Goal: Task Accomplishment & Management: Use online tool/utility

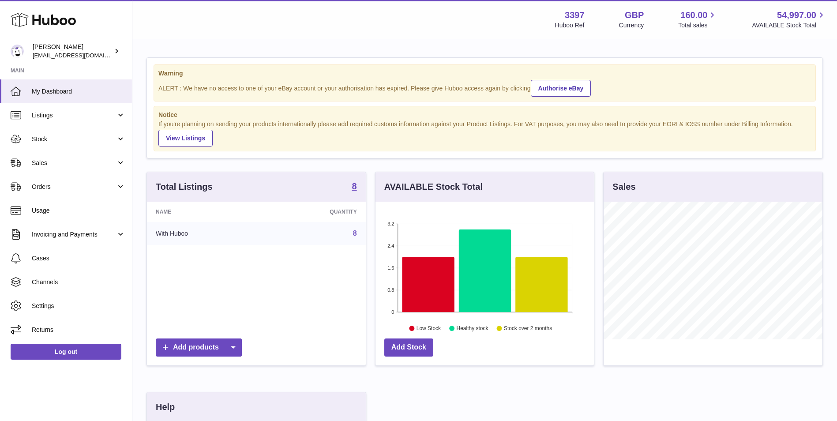
scroll to position [138, 218]
click at [43, 188] on span "Orders" at bounding box center [74, 187] width 84 height 8
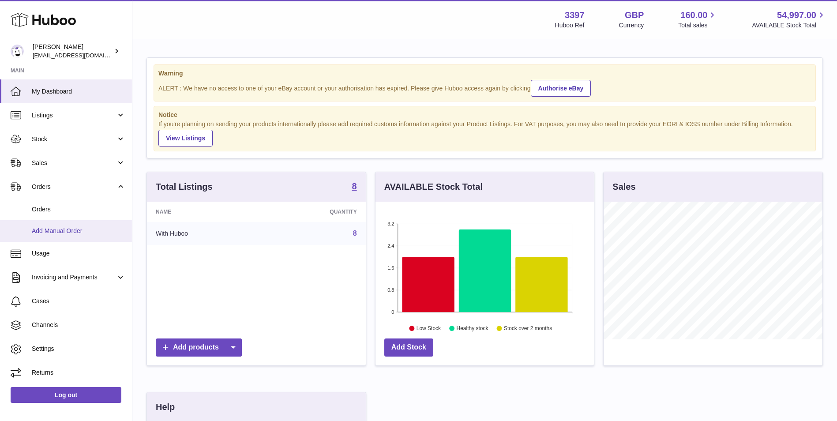
click at [41, 230] on span "Add Manual Order" at bounding box center [79, 231] width 94 height 8
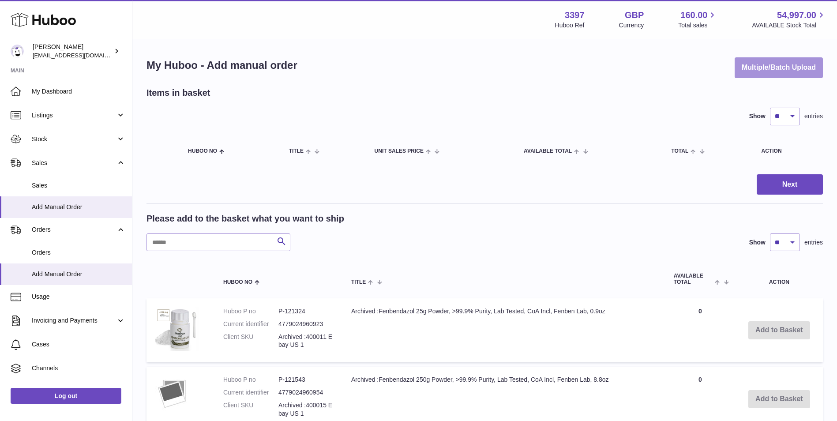
click at [784, 60] on button "Multiple/Batch Upload" at bounding box center [779, 67] width 88 height 21
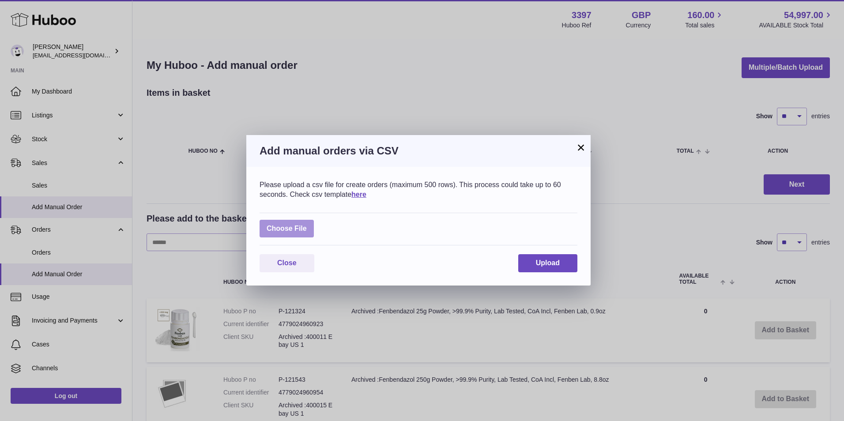
click at [290, 229] on label at bounding box center [286, 229] width 54 height 18
click at [307, 225] on input "file" at bounding box center [307, 224] width 0 height 0
type input "**********"
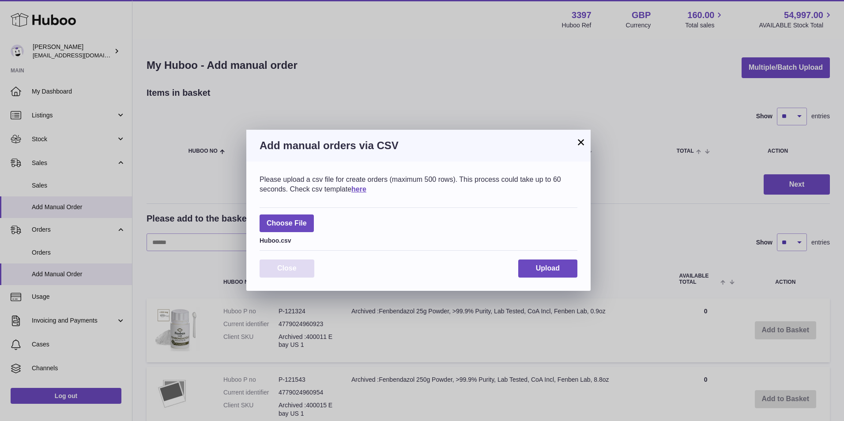
click at [289, 269] on span "Close" at bounding box center [286, 268] width 19 height 8
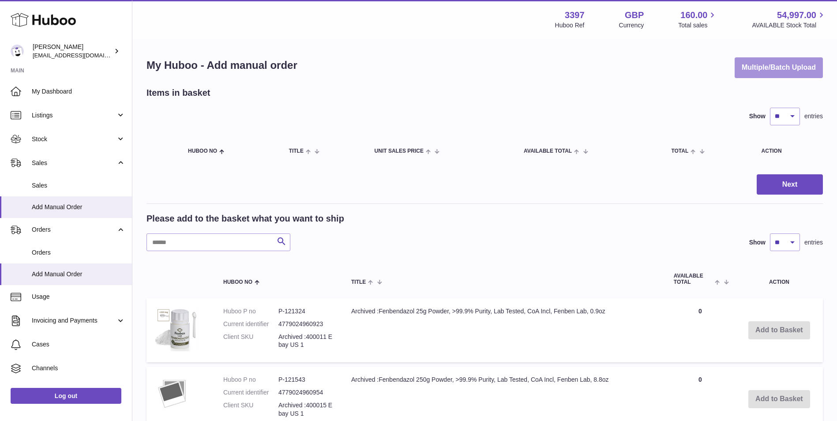
click at [748, 72] on button "Multiple/Batch Upload" at bounding box center [779, 67] width 88 height 21
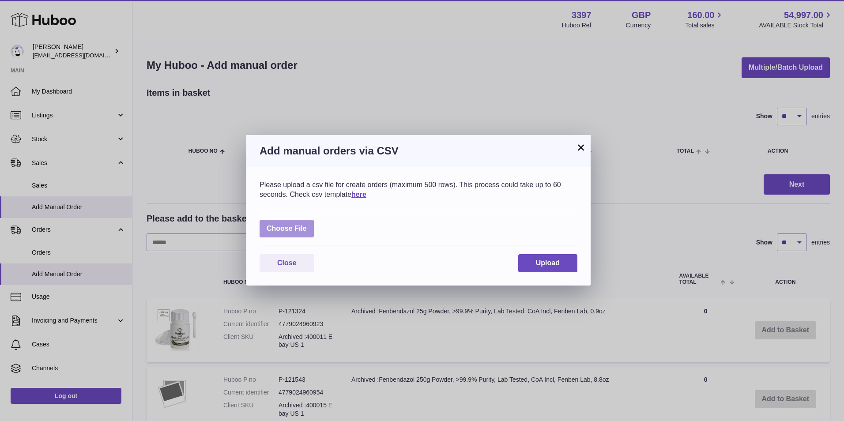
click at [292, 227] on label at bounding box center [286, 229] width 54 height 18
click at [307, 225] on input "file" at bounding box center [307, 224] width 0 height 0
type input "**********"
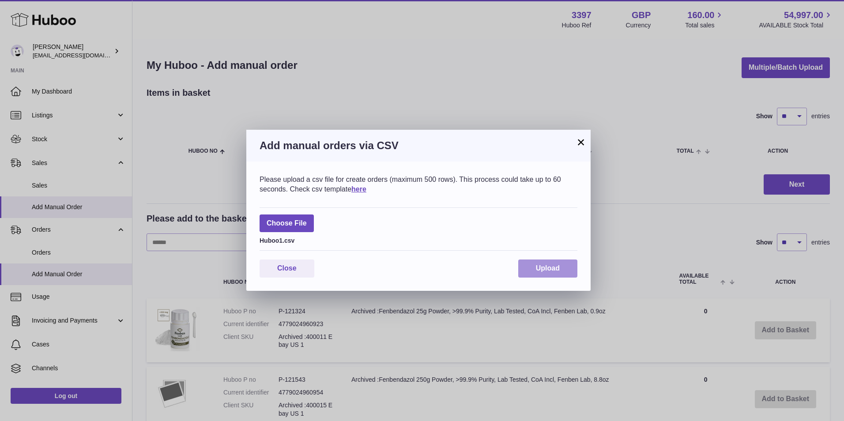
click at [544, 265] on span "Upload" at bounding box center [548, 268] width 24 height 8
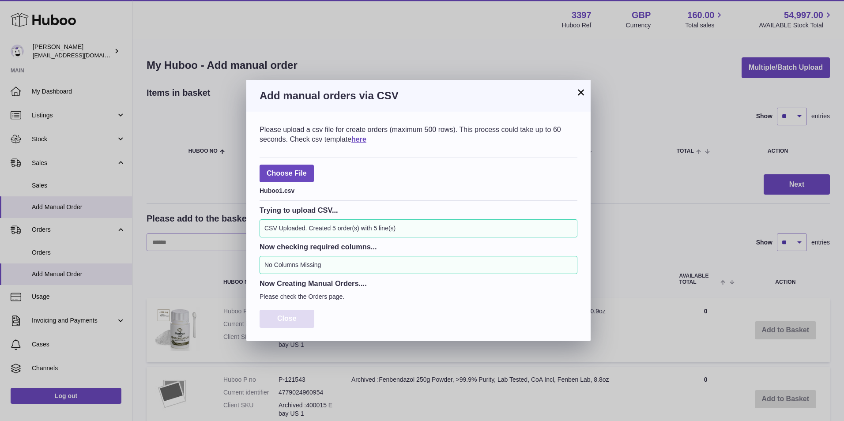
click at [280, 317] on span "Close" at bounding box center [286, 319] width 19 height 8
